Goal: Transaction & Acquisition: Purchase product/service

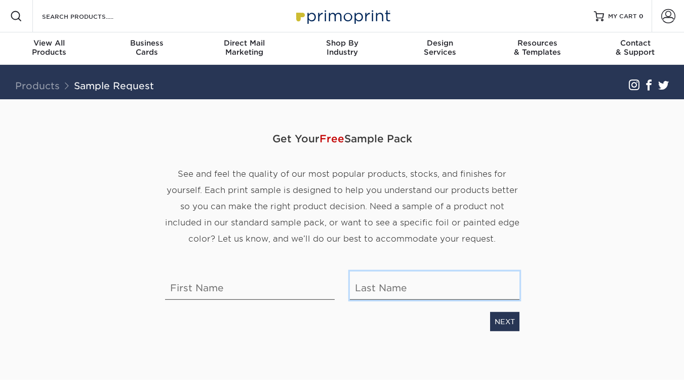
type input "[EMAIL_ADDRESS][DOMAIN_NAME]"
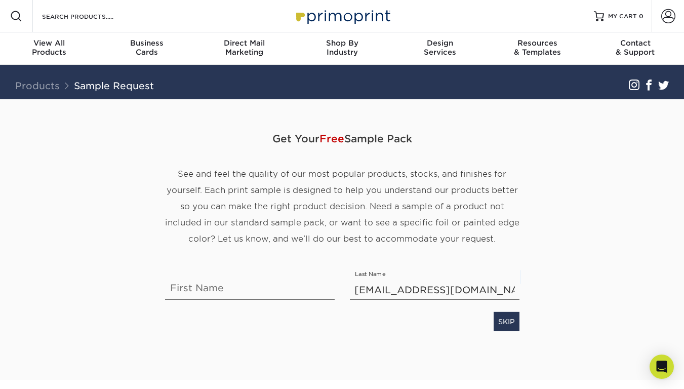
click at [328, 20] on img at bounding box center [342, 16] width 101 height 22
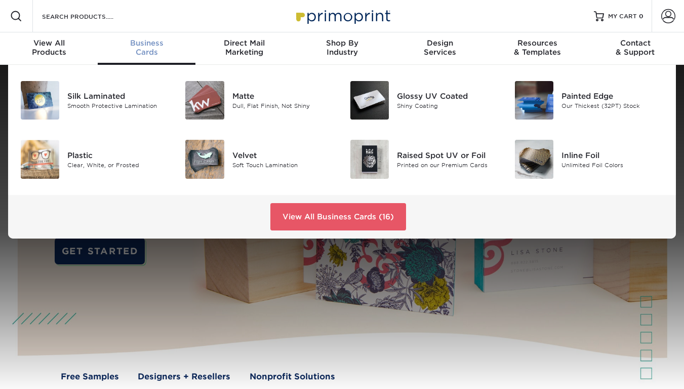
click at [137, 44] on span "Business" at bounding box center [147, 42] width 98 height 9
click at [259, 157] on div "Velvet" at bounding box center [283, 154] width 102 height 11
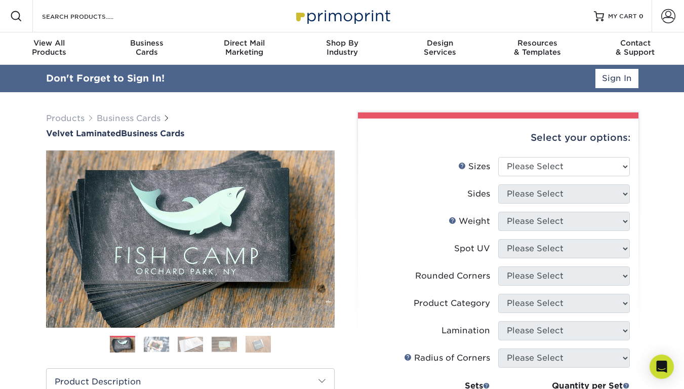
type input "[EMAIL_ADDRESS][DOMAIN_NAME]"
click at [613, 83] on link "Sign In" at bounding box center [616, 78] width 43 height 19
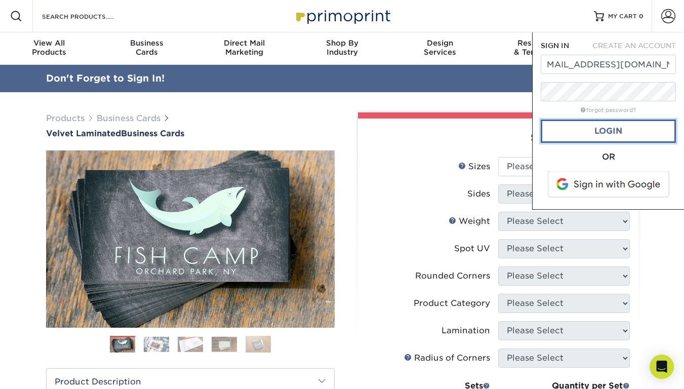
click at [602, 127] on link "Login" at bounding box center [608, 130] width 135 height 23
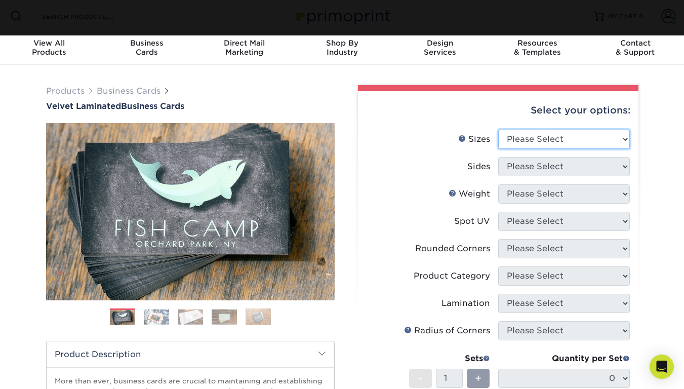
click at [550, 135] on select "Please Select 1.5" x 3.5" - Mini 1.75" x 3.5" - Mini 2" x 2" - Square 2" x 3" -…" at bounding box center [564, 139] width 132 height 19
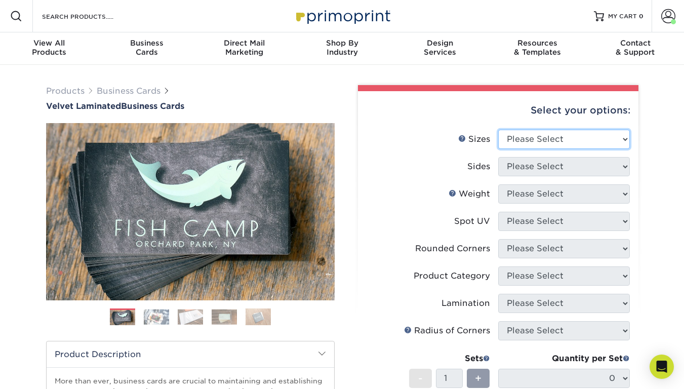
select select "2.00x3.50"
click at [498, 130] on select "Please Select 1.5" x 3.5" - Mini 1.75" x 3.5" - Mini 2" x 2" - Square 2" x 3" -…" at bounding box center [564, 139] width 132 height 19
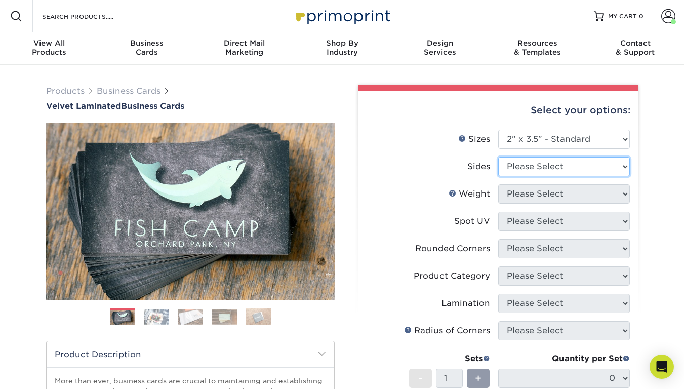
click at [552, 170] on select "Please Select Print Both Sides Print Front Only" at bounding box center [564, 166] width 132 height 19
select select "32d3c223-f82c-492b-b915-ba065a00862f"
click at [498, 157] on select "Please Select Print Both Sides Print Front Only" at bounding box center [564, 166] width 132 height 19
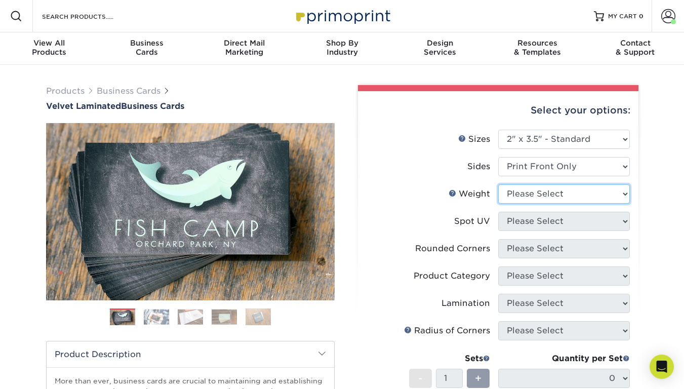
click at [522, 197] on select "Please Select 16PT" at bounding box center [564, 193] width 132 height 19
select select "16PT"
click at [498, 184] on select "Please Select 16PT" at bounding box center [564, 193] width 132 height 19
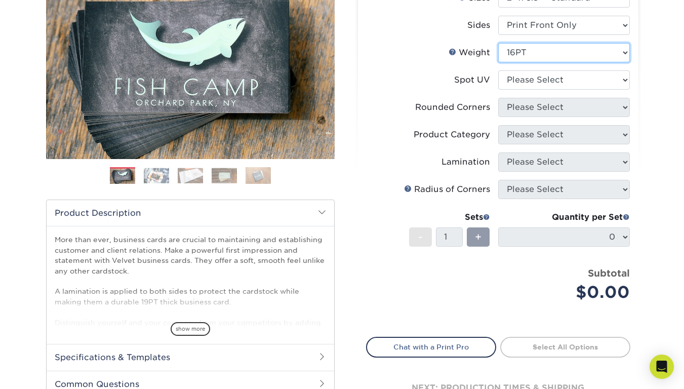
scroll to position [97, 0]
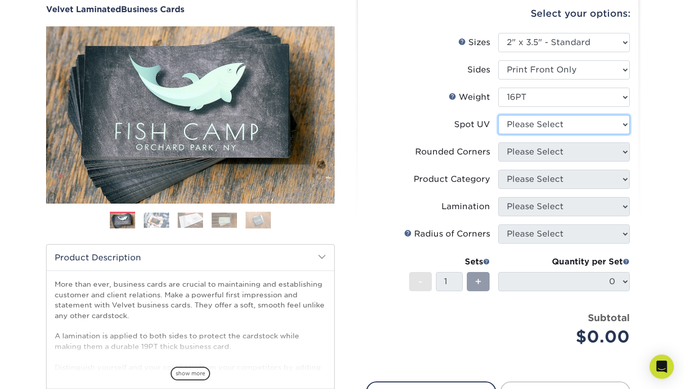
click at [531, 128] on select "Please Select No Spot UV Front Only" at bounding box center [564, 124] width 132 height 19
select select "3"
click at [498, 115] on select "Please Select No Spot UV Front Only" at bounding box center [564, 124] width 132 height 19
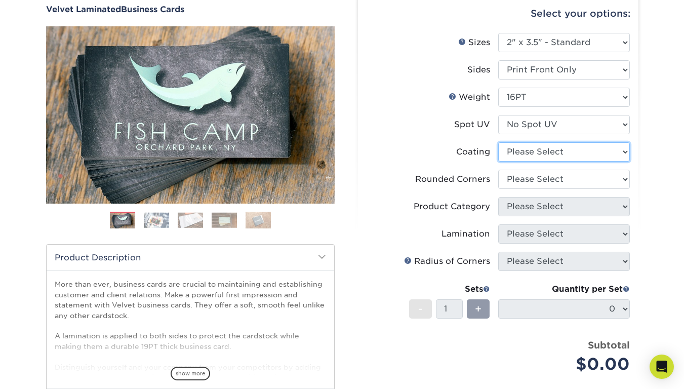
click at [526, 151] on select at bounding box center [564, 151] width 132 height 19
select select "3e7618de-abca-4bda-9f97-8b9129e913d8"
click at [498, 142] on select at bounding box center [564, 151] width 132 height 19
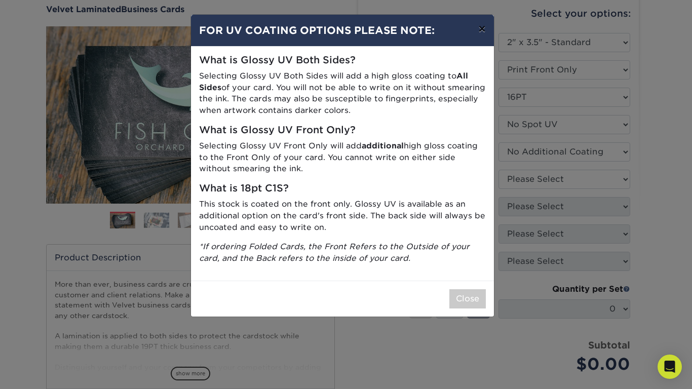
click at [482, 29] on button "×" at bounding box center [481, 29] width 23 height 28
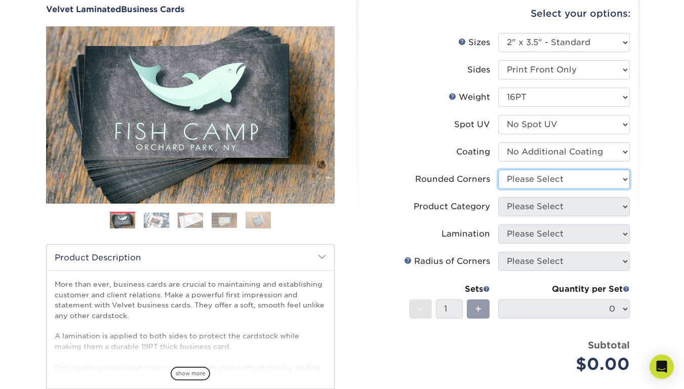
click at [535, 181] on select "Please Select Yes - Round 2 Corners Yes - Round 4 Corners No" at bounding box center [564, 179] width 132 height 19
select select "7672df9e-0e0a-464d-8e1f-920c575e4da3"
click at [498, 170] on select "Please Select Yes - Round 2 Corners Yes - Round 4 Corners No" at bounding box center [564, 179] width 132 height 19
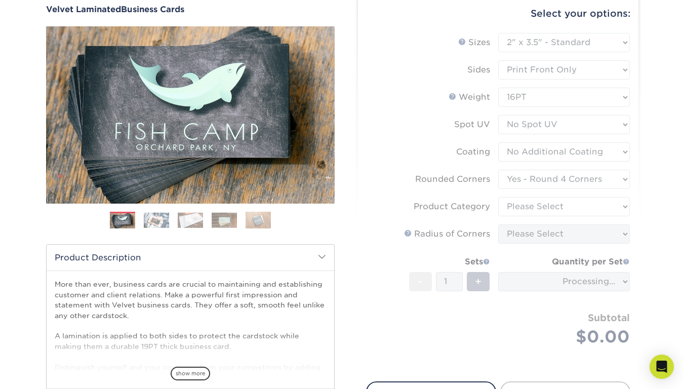
click at [523, 206] on form "Sizes Help Sizes Please Select 1.5" x 3.5" - Mini 1.75" x 3.5" - Mini 2" x 2" -…" at bounding box center [498, 201] width 264 height 337
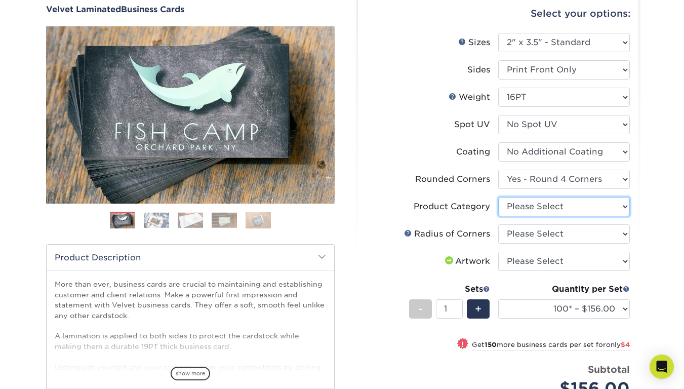
click at [530, 208] on select "Please Select Business Cards" at bounding box center [564, 206] width 132 height 19
select select "3b5148f1-0588-4f88-a218-97bcfdce65c1"
click at [498, 197] on select "Please Select Business Cards" at bounding box center [564, 206] width 132 height 19
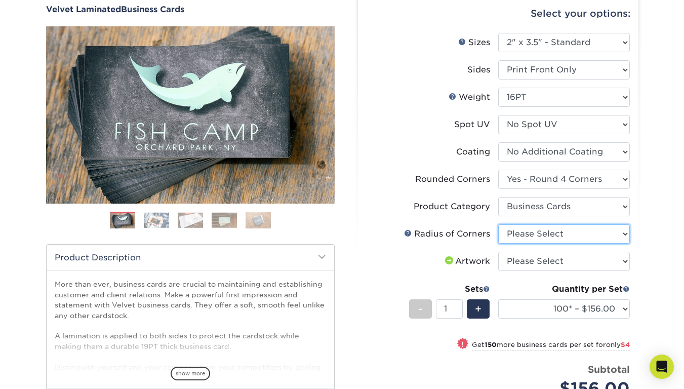
click at [527, 239] on select "Please Select Rounded 1/8" Rounded 1/4"" at bounding box center [564, 233] width 132 height 19
select select "479fbfe7-6a0c-4895-8c9a-81739b7486c9"
click at [498, 224] on select "Please Select Rounded 1/8" Rounded 1/4"" at bounding box center [564, 233] width 132 height 19
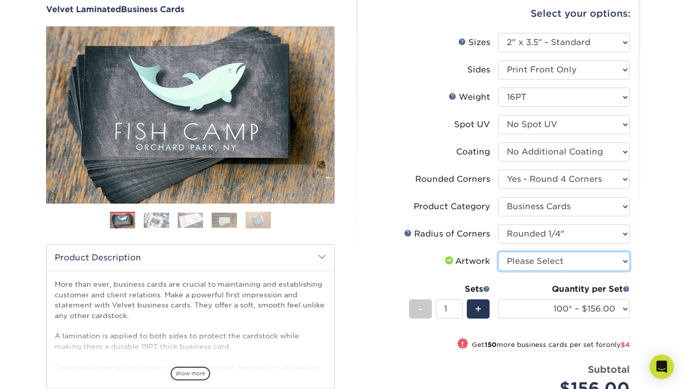
click at [546, 263] on select "Please Select I will upload files I need a design - $100" at bounding box center [564, 261] width 132 height 19
select select "upload"
click at [498, 252] on select "Please Select I will upload files I need a design - $100" at bounding box center [564, 261] width 132 height 19
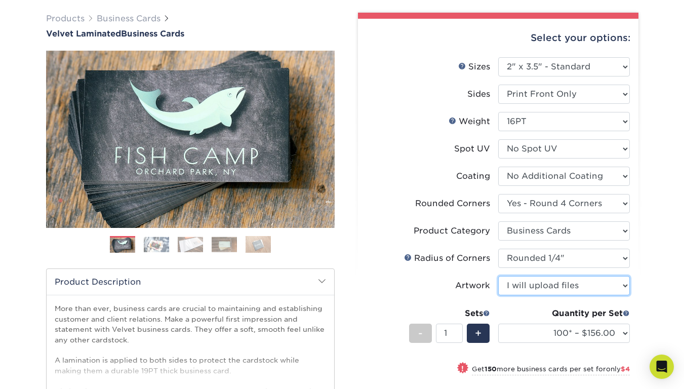
scroll to position [26, 0]
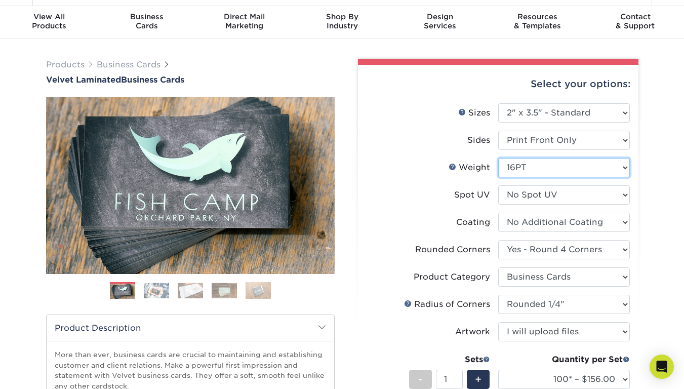
click at [537, 159] on select "Please Select 16PT" at bounding box center [564, 167] width 132 height 19
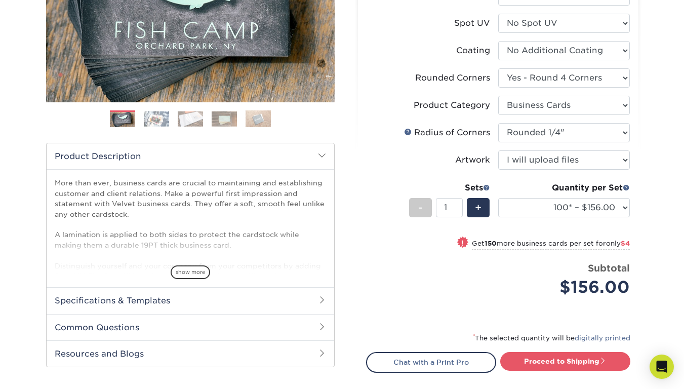
click at [158, 306] on h2 "Specifications & Templates" at bounding box center [191, 300] width 288 height 26
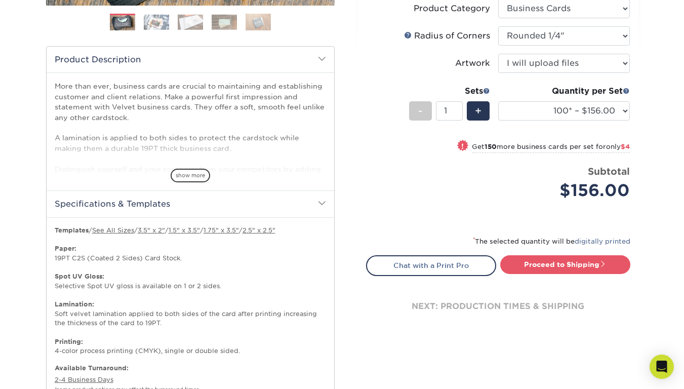
scroll to position [295, 0]
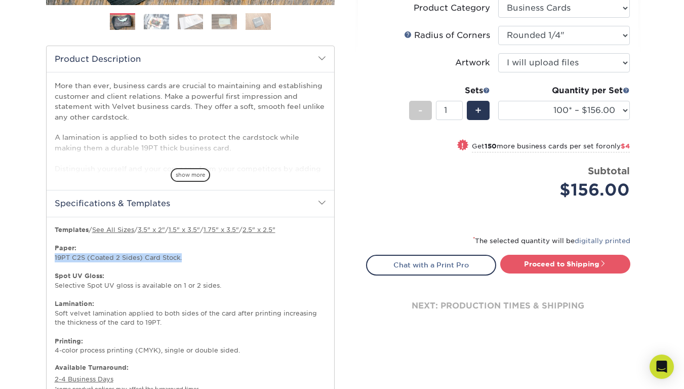
drag, startPoint x: 68, startPoint y: 258, endPoint x: 190, endPoint y: 259, distance: 122.0
click at [190, 259] on div "Starting at 100 for only $ 100 (Price will vary by printed sides, features, siz…" at bounding box center [191, 309] width 288 height 185
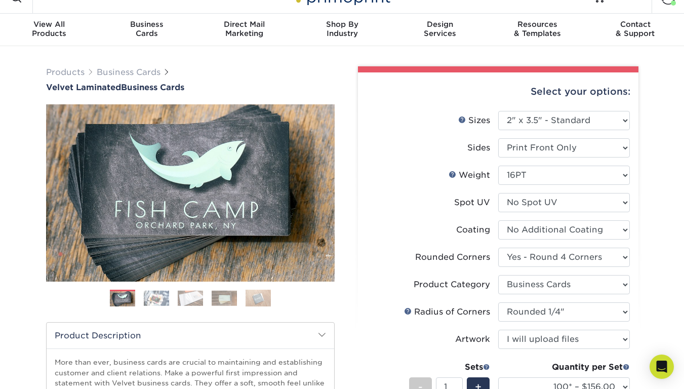
scroll to position [0, 0]
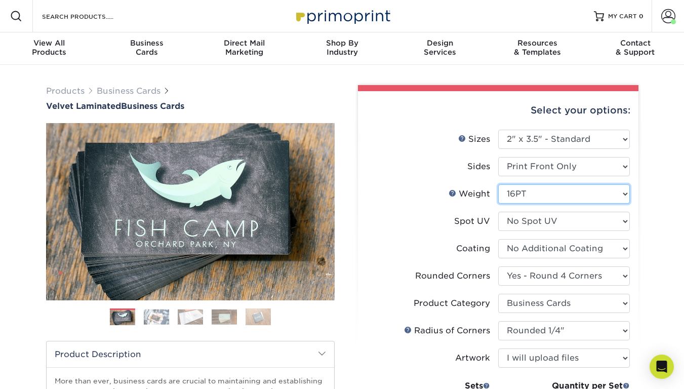
click at [517, 193] on select "Please Select 16PT" at bounding box center [564, 193] width 132 height 19
click at [455, 193] on link "Weight Help" at bounding box center [453, 193] width 8 height 8
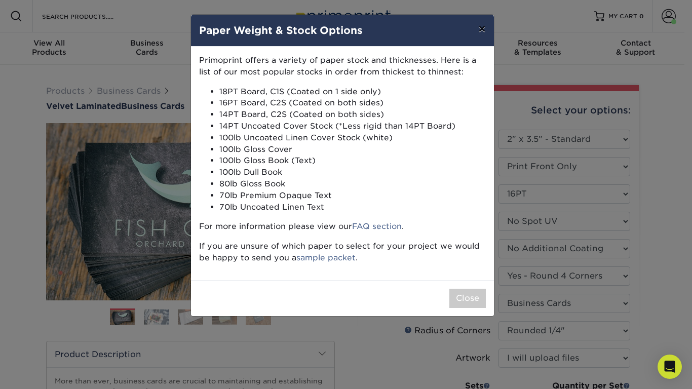
click at [481, 32] on button "×" at bounding box center [481, 29] width 23 height 28
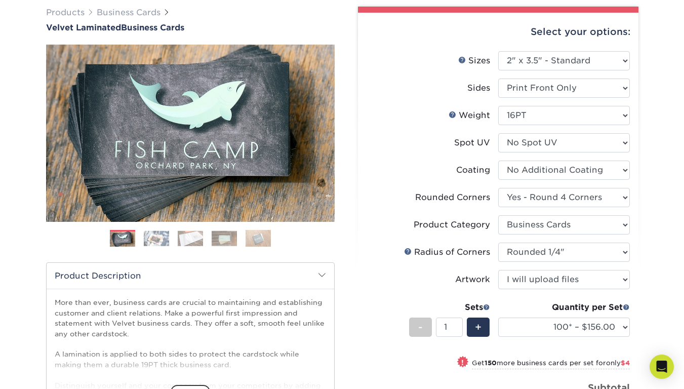
scroll to position [79, 0]
click at [524, 174] on select at bounding box center [564, 169] width 132 height 19
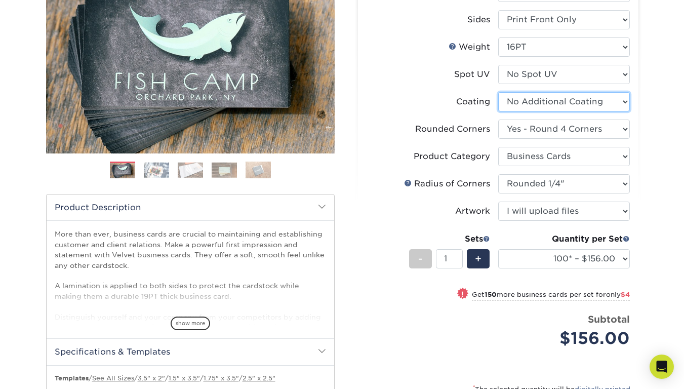
scroll to position [148, 0]
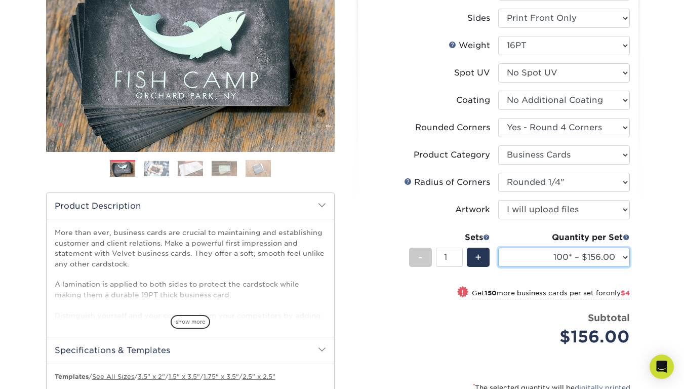
click at [572, 256] on select "100* – $156.00 250* – $160.00 500 – $164.00 1000 – $184.00 2500 – $435.00 5000 …" at bounding box center [564, 257] width 132 height 19
click at [583, 259] on select "100* – $156.00 250* – $160.00 500 – $164.00 1000 – $184.00 2500 – $435.00 5000 …" at bounding box center [564, 257] width 132 height 19
click at [623, 292] on span "$4" at bounding box center [625, 293] width 9 height 8
select select "250* – $160.00"
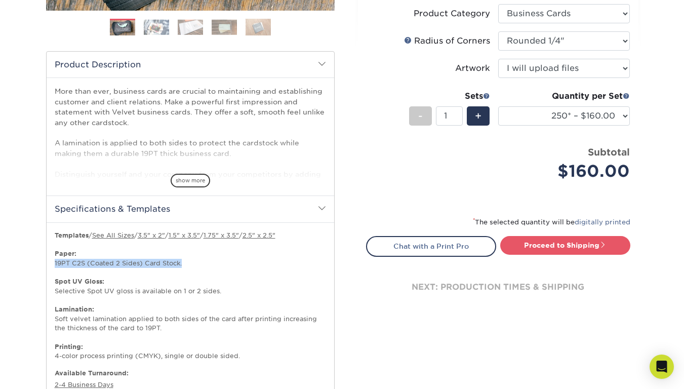
scroll to position [321, 0]
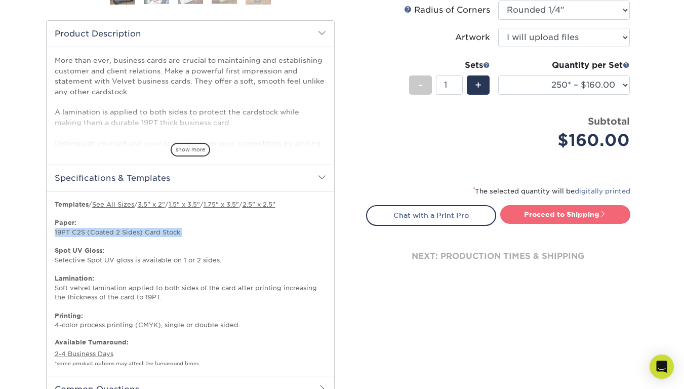
click at [561, 218] on link "Proceed to Shipping" at bounding box center [565, 214] width 130 height 18
type input "Set 1"
select select "55c59583-acdd-418a-ba36-3dcaebe5d026"
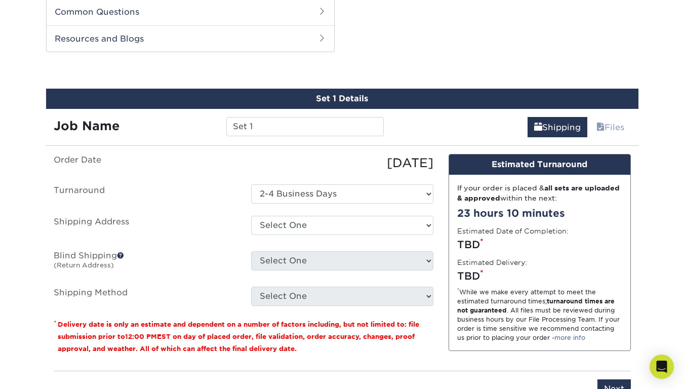
scroll to position [700, 0]
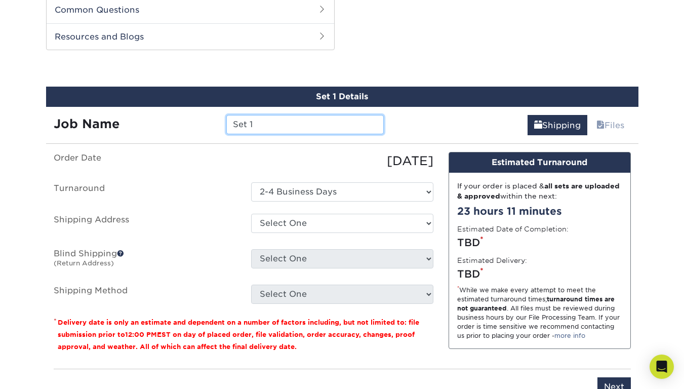
click at [266, 127] on input "Set 1" at bounding box center [304, 124] width 157 height 19
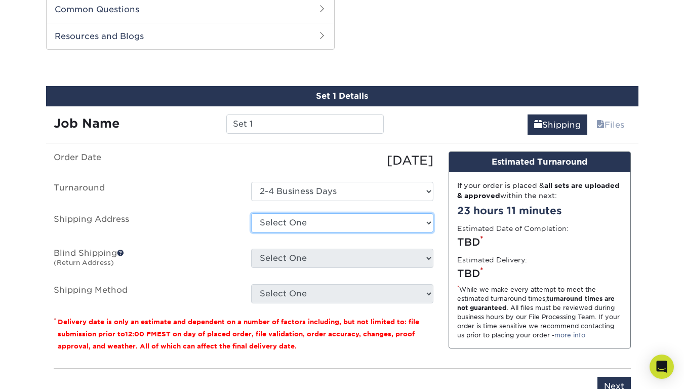
click at [299, 222] on select "Select [GEOGRAPHIC_DATA][STREET_ADDRESS] + Add New Address" at bounding box center [342, 222] width 182 height 19
select select "67477"
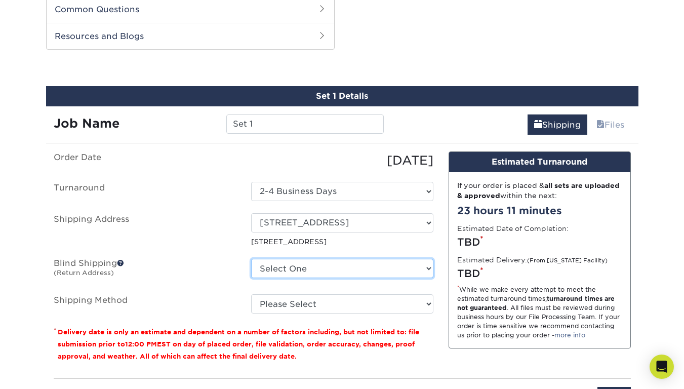
click at [295, 266] on select "Select [GEOGRAPHIC_DATA][STREET_ADDRESS] + Add New Address" at bounding box center [342, 268] width 182 height 19
select select "67477"
click at [251, 259] on select "Select [GEOGRAPHIC_DATA][STREET_ADDRESS] + Add New Address" at bounding box center [342, 268] width 182 height 19
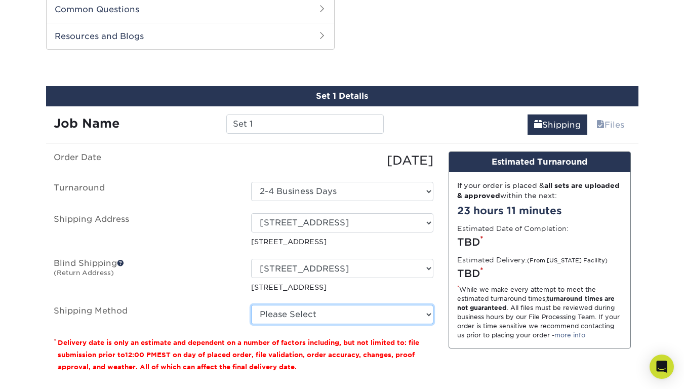
click at [295, 309] on select "Please Select Ground Shipping (+$7.84) 3 Day Shipping Service (+$20.04) 2 Day A…" at bounding box center [342, 314] width 182 height 19
select select "03"
click at [251, 305] on select "Please Select Ground Shipping (+$7.84) 3 Day Shipping Service (+$20.04) 2 Day A…" at bounding box center [342, 314] width 182 height 19
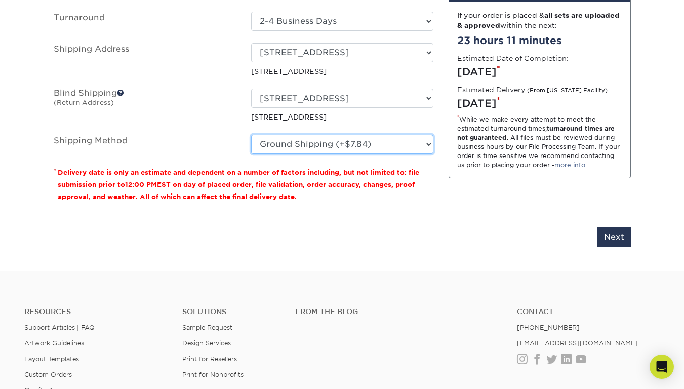
scroll to position [906, 0]
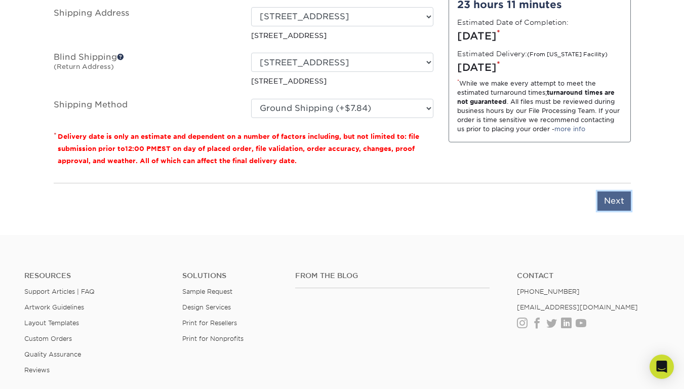
click at [615, 204] on input "Next" at bounding box center [613, 200] width 33 height 19
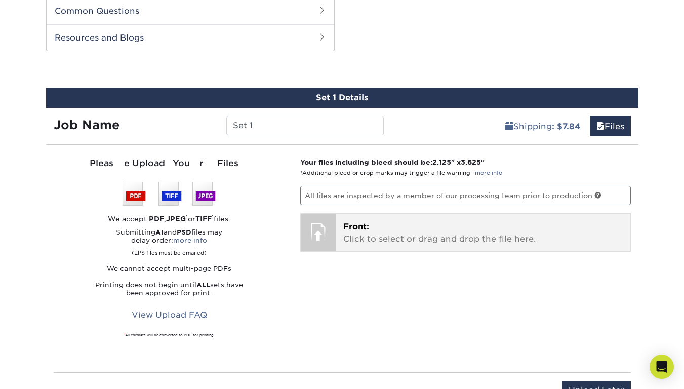
scroll to position [699, 0]
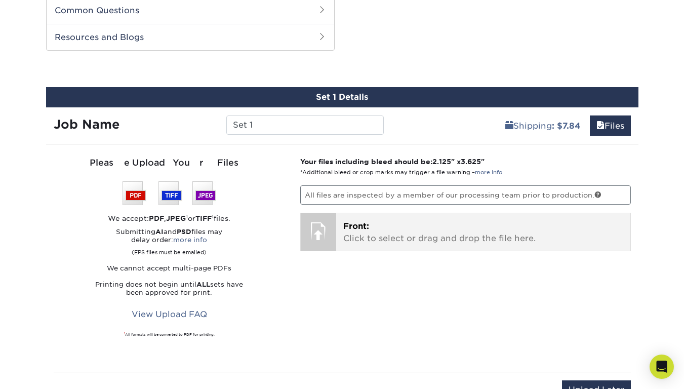
click at [356, 224] on span "Front:" at bounding box center [356, 226] width 26 height 10
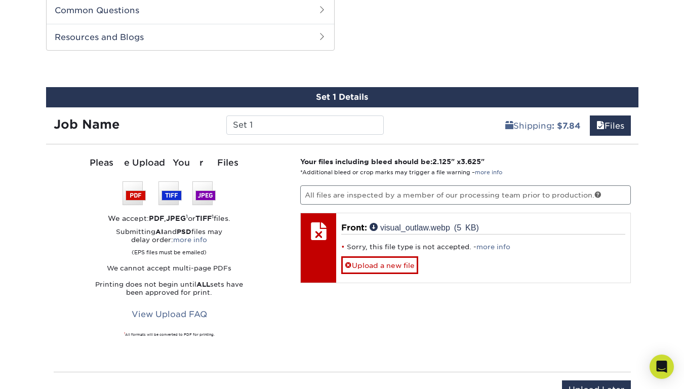
scroll to position [698, 0]
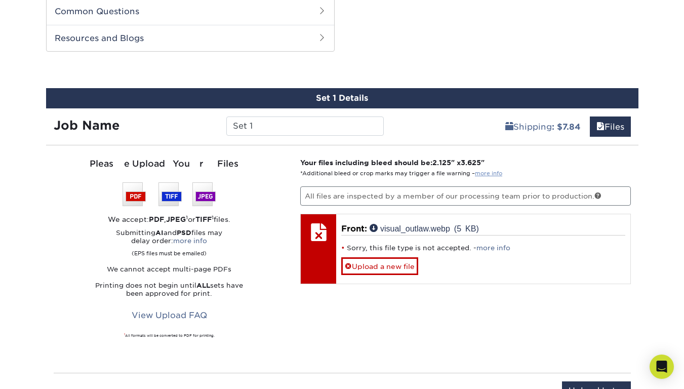
click at [489, 175] on link "more info" at bounding box center [488, 173] width 27 height 7
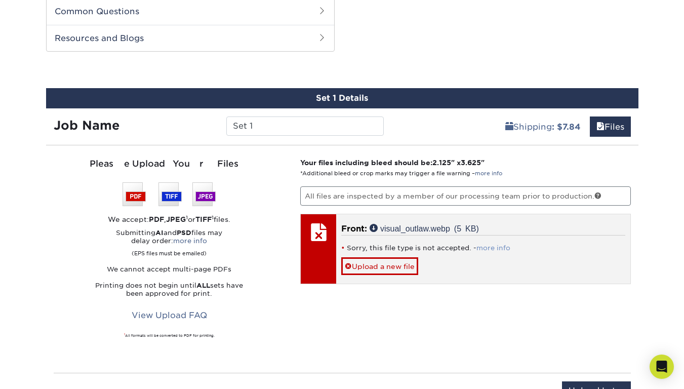
click at [485, 249] on link "more info" at bounding box center [493, 248] width 34 height 8
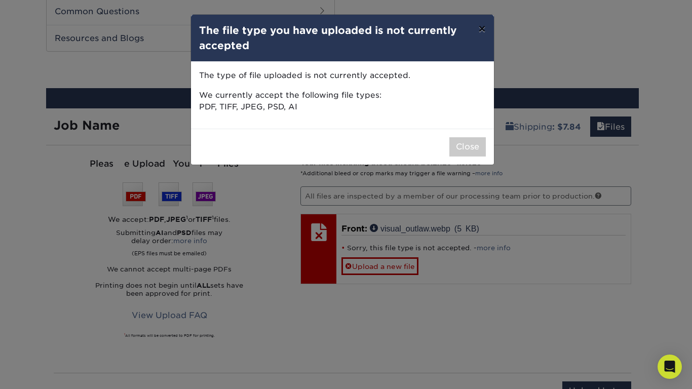
click at [481, 31] on button "×" at bounding box center [481, 29] width 23 height 28
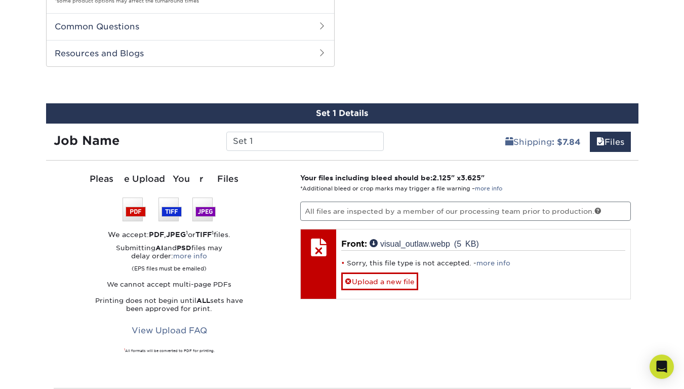
scroll to position [680, 0]
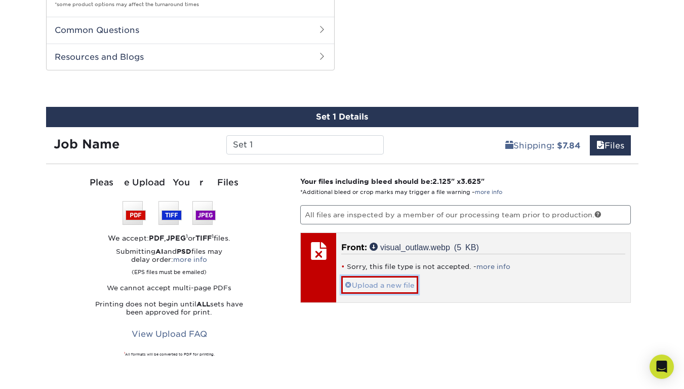
click at [348, 285] on span at bounding box center [348, 285] width 7 height 8
